Goal: Obtain resource: Obtain resource

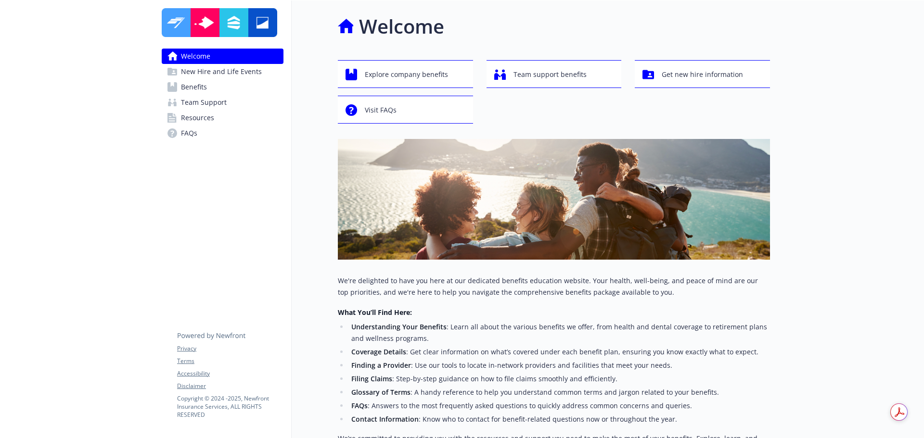
click at [205, 89] on span "Benefits" at bounding box center [194, 86] width 26 height 15
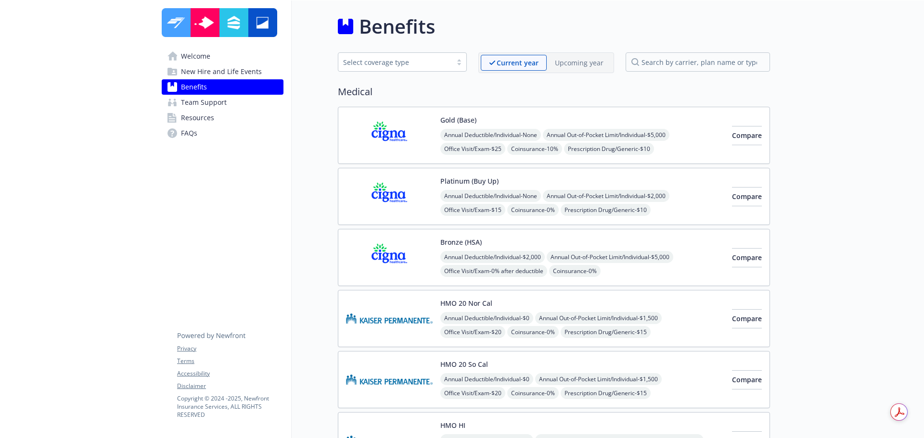
click at [394, 216] on img at bounding box center [389, 196] width 87 height 41
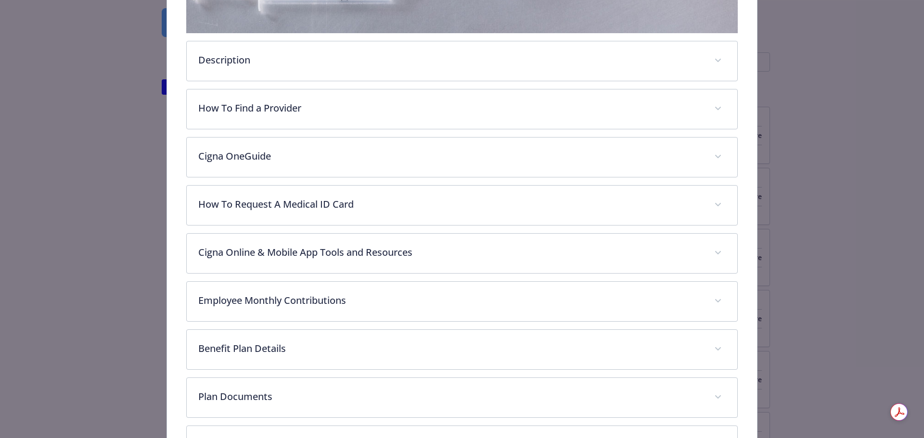
scroll to position [382, 0]
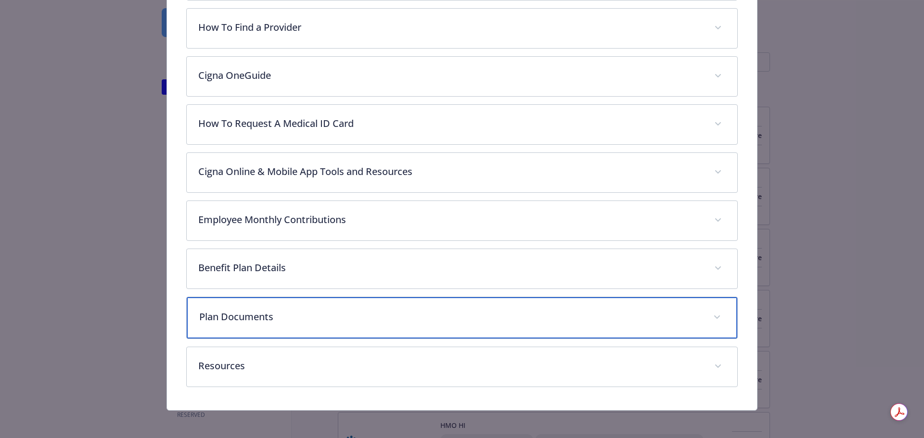
click at [325, 310] on p "Plan Documents" at bounding box center [450, 317] width 503 height 14
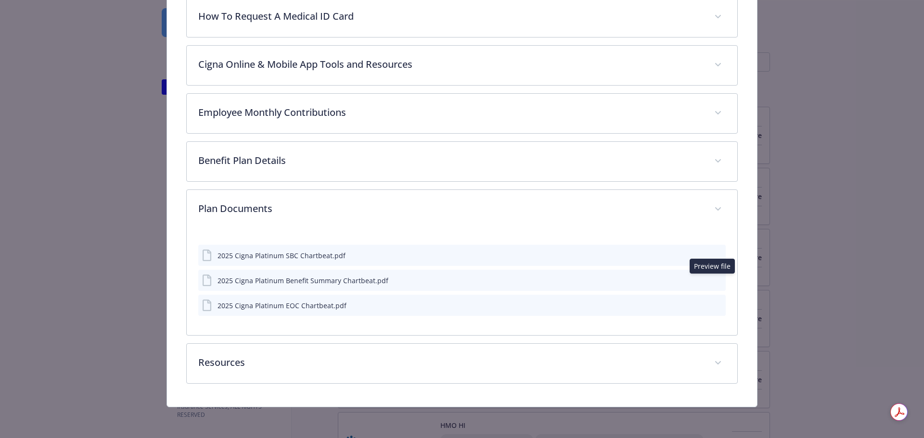
scroll to position [488, 0]
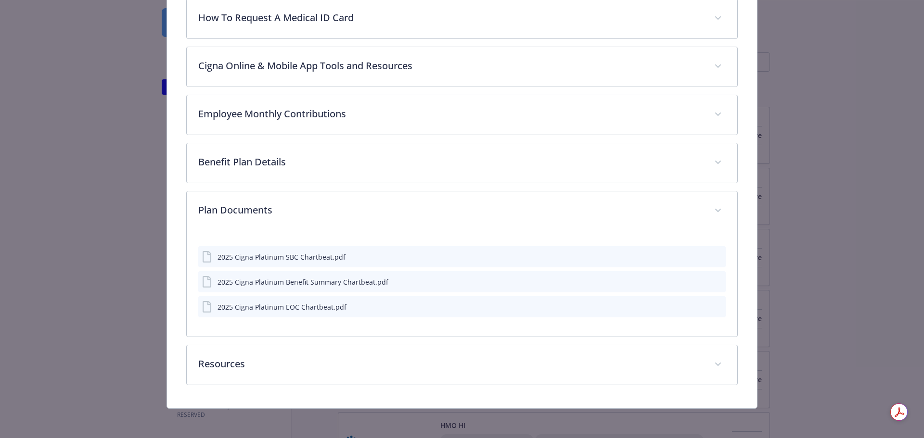
click at [713, 281] on icon "preview file" at bounding box center [716, 281] width 9 height 7
